Goal: Information Seeking & Learning: Learn about a topic

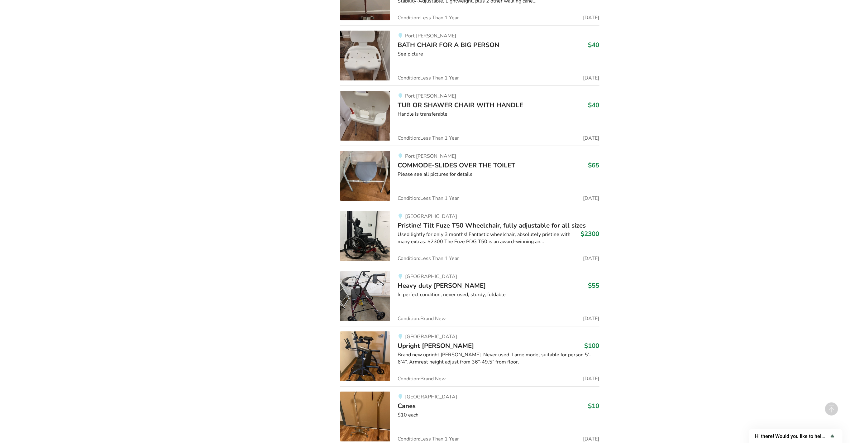
scroll to position [7163, 0]
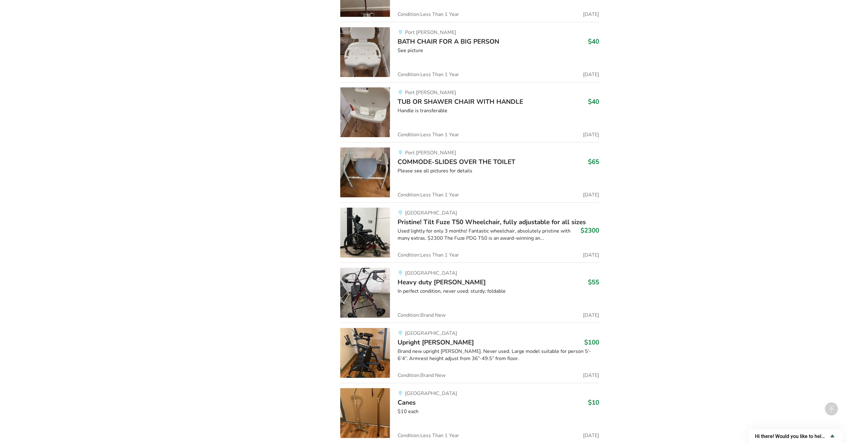
click at [508, 217] on span "Pristine! Tilt Fuze T50 Wheelchair, fully adjustable for all sizes" at bounding box center [491, 221] width 188 height 9
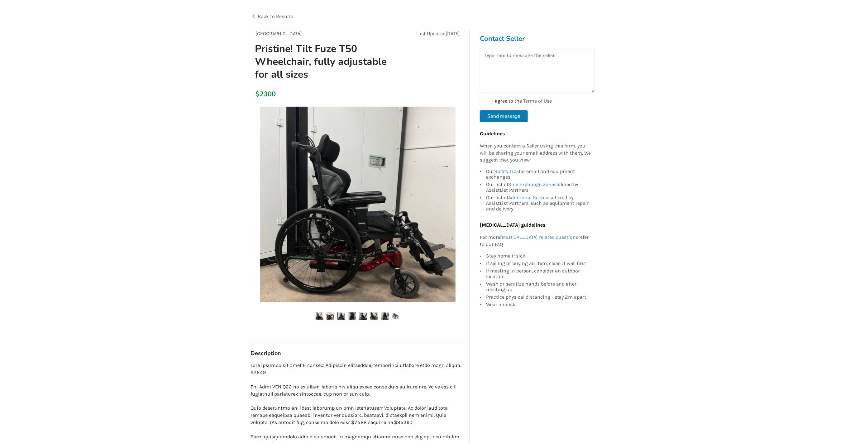
scroll to position [31, 0]
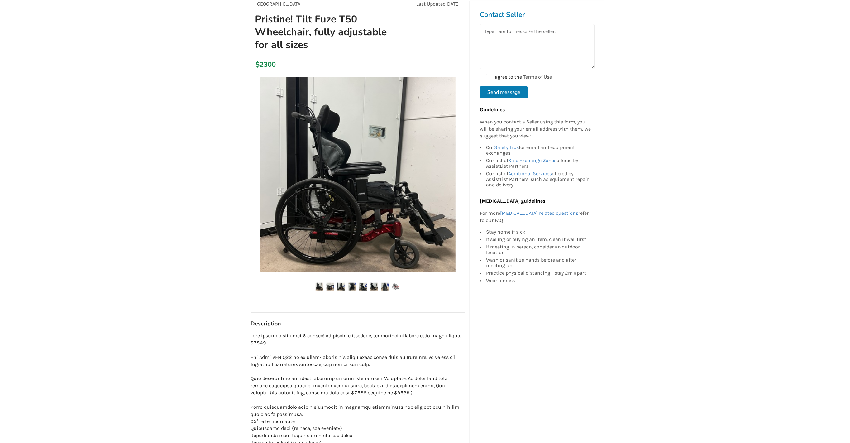
drag, startPoint x: 414, startPoint y: 242, endPoint x: 405, endPoint y: 240, distance: 9.6
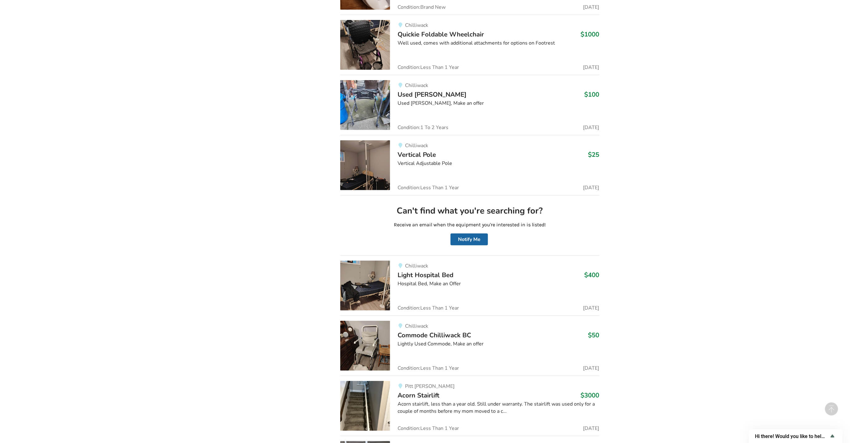
scroll to position [9091, 0]
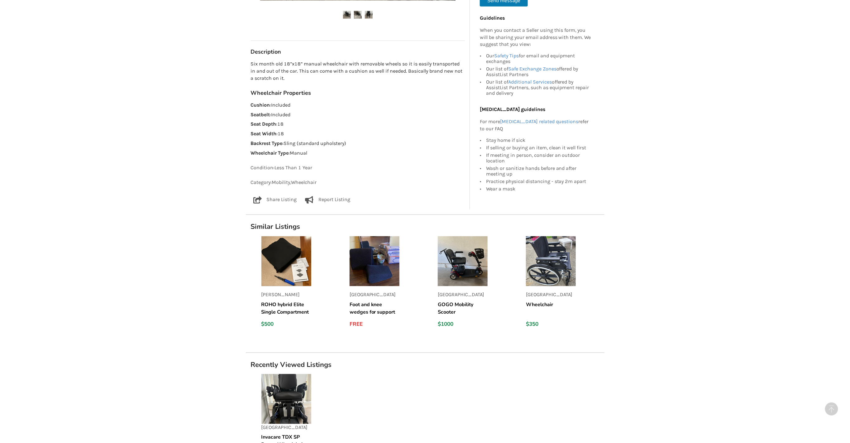
scroll to position [311, 0]
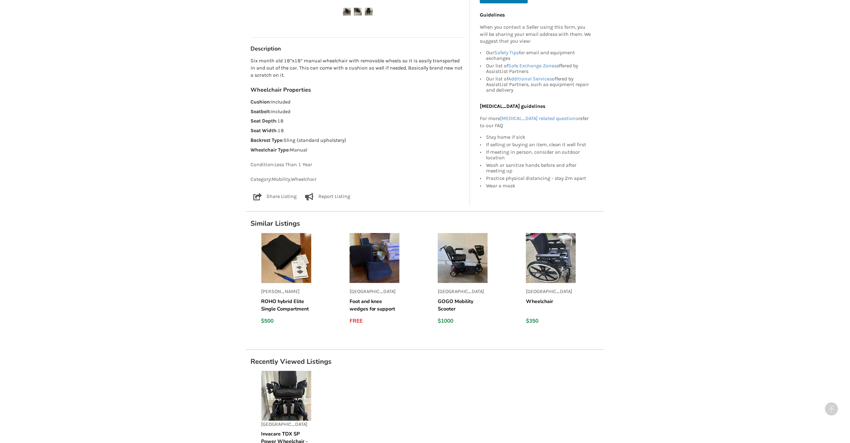
drag, startPoint x: 390, startPoint y: 126, endPoint x: 397, endPoint y: 121, distance: 8.7
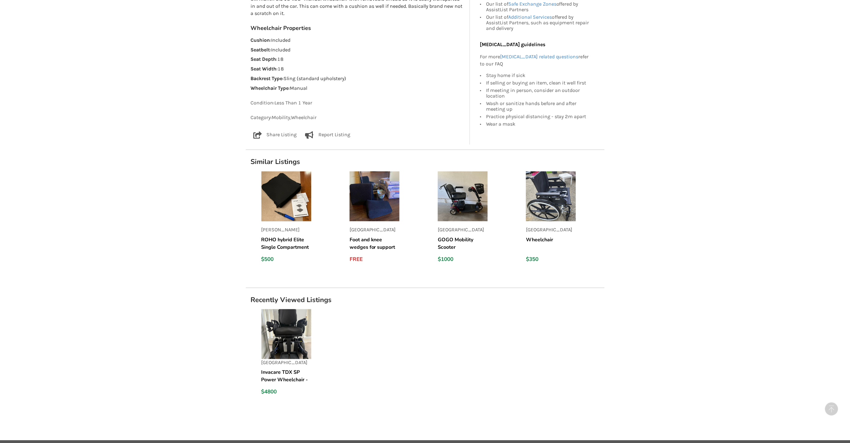
scroll to position [388, 0]
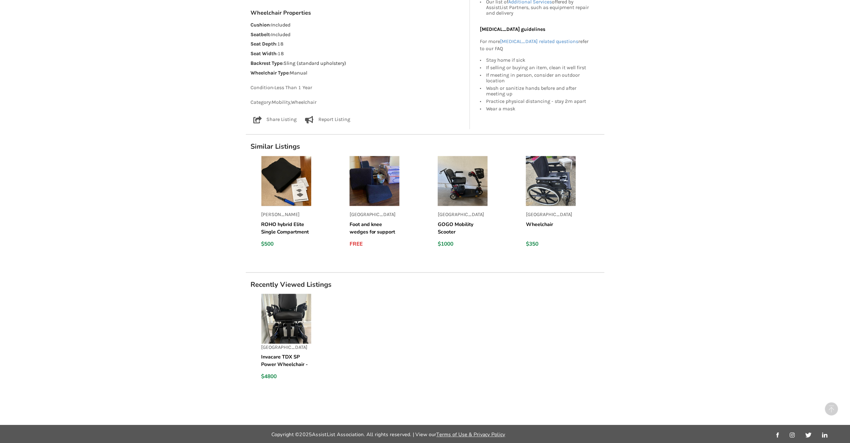
drag, startPoint x: 414, startPoint y: 121, endPoint x: 410, endPoint y: 116, distance: 5.5
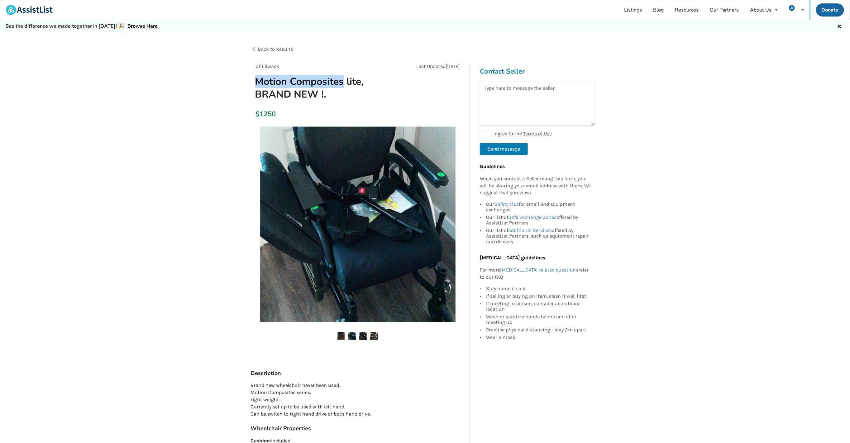
drag, startPoint x: 255, startPoint y: 78, endPoint x: 343, endPoint y: 80, distance: 87.2
click at [343, 80] on h1 "Motion Composites lite, BRAND NEW !." at bounding box center [323, 88] width 147 height 26
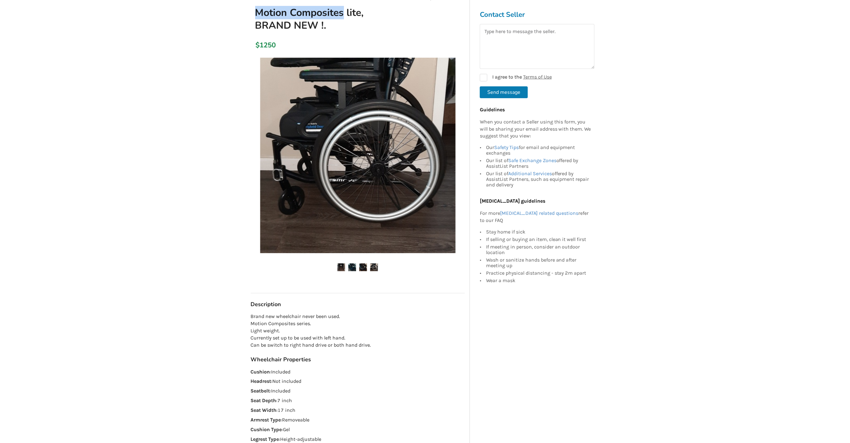
scroll to position [31, 0]
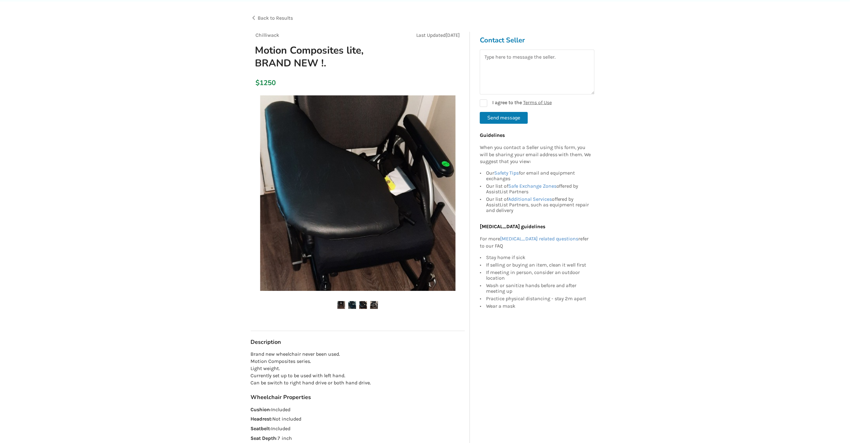
drag, startPoint x: 389, startPoint y: 59, endPoint x: 353, endPoint y: 29, distance: 47.8
